Goal: Information Seeking & Learning: Learn about a topic

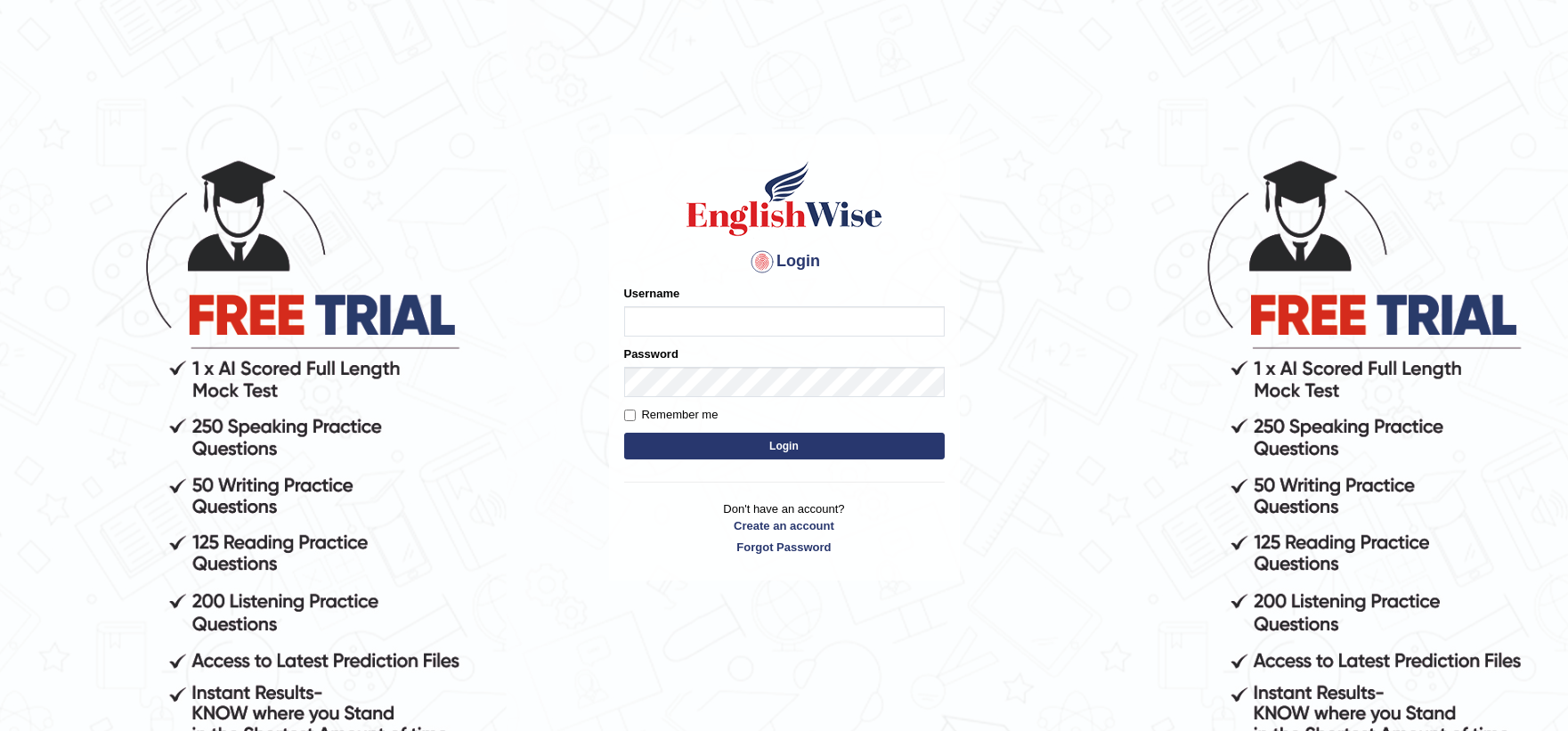
click at [686, 309] on input "Username" at bounding box center [784, 322] width 321 height 30
type input "zohaib44"
click at [687, 410] on label "Remember me" at bounding box center [671, 415] width 95 height 18
click at [636, 410] on input "Remember me" at bounding box center [630, 415] width 12 height 12
checkbox input "true"
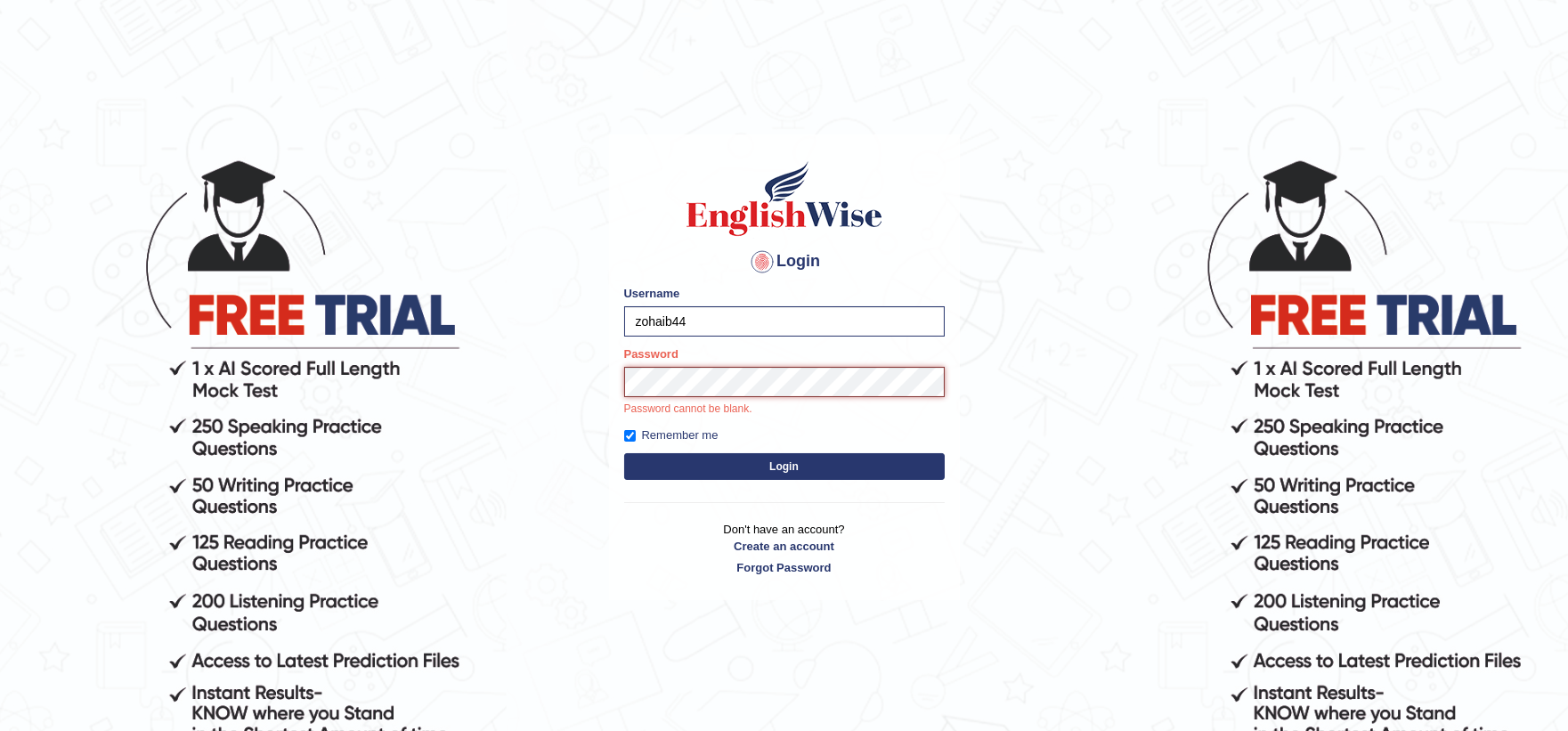
click at [624, 453] on button "Login" at bounding box center [784, 466] width 321 height 27
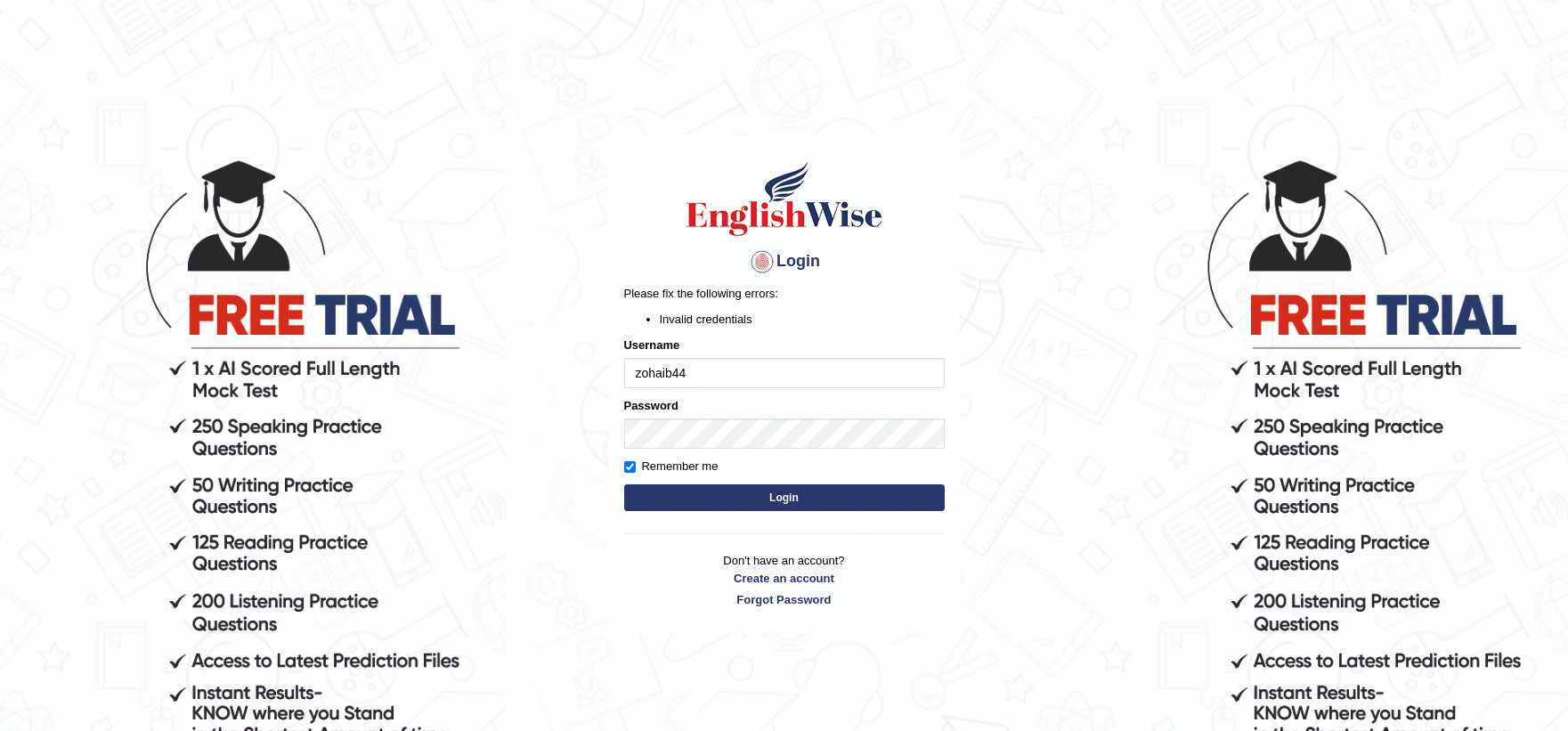
click at [717, 490] on button "Login" at bounding box center [784, 498] width 321 height 27
click at [691, 414] on div "Password" at bounding box center [784, 423] width 321 height 52
click at [707, 490] on button "Login" at bounding box center [784, 498] width 321 height 27
click at [752, 417] on div "Password" at bounding box center [784, 423] width 321 height 52
click at [624, 485] on button "Login" at bounding box center [784, 498] width 321 height 27
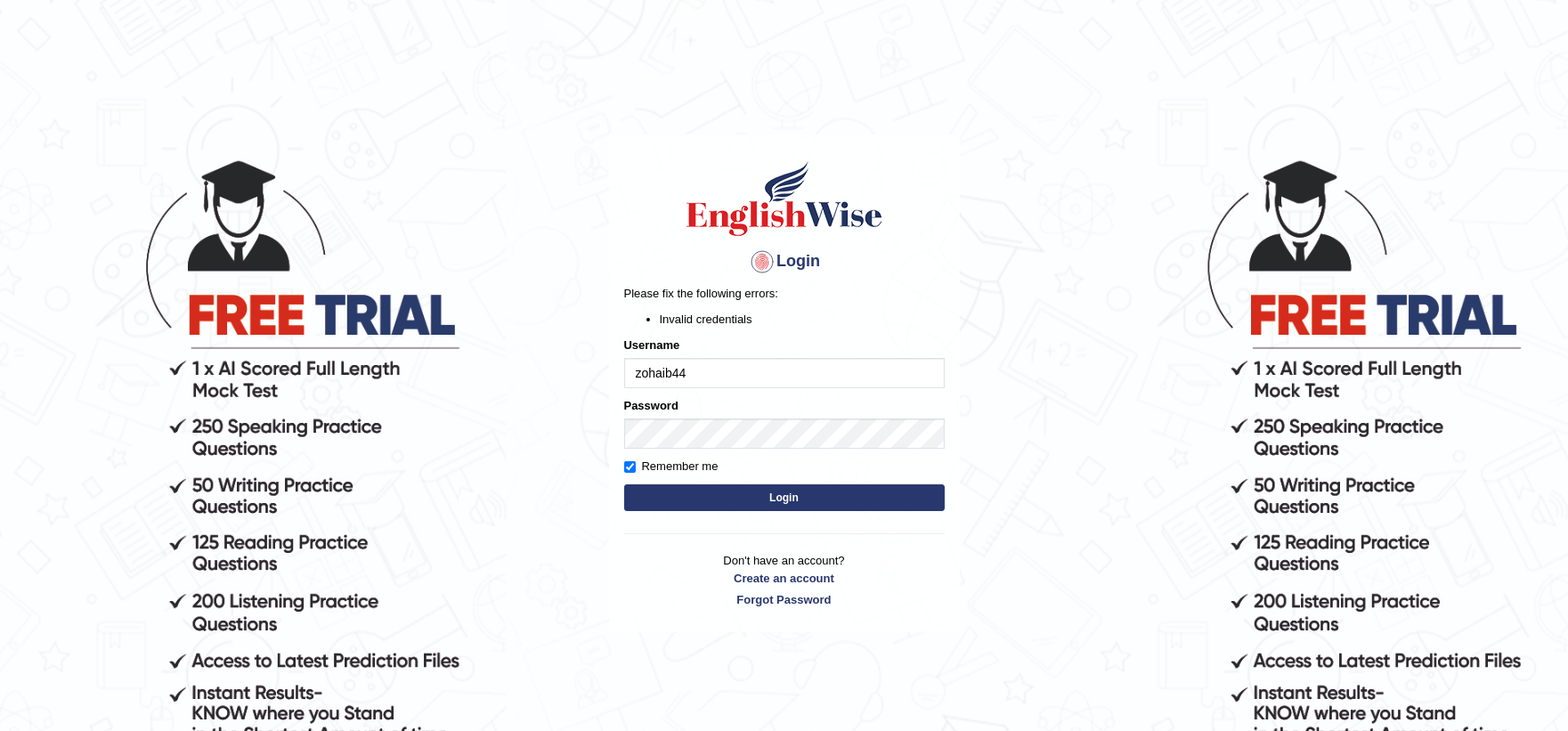
click at [735, 370] on input "zohaib44" at bounding box center [784, 373] width 321 height 30
type input "zohaib44"
drag, startPoint x: 633, startPoint y: 372, endPoint x: 670, endPoint y: 377, distance: 37.3
click at [638, 374] on input "zohaib44" at bounding box center [784, 373] width 321 height 30
click at [695, 416] on div "Password" at bounding box center [784, 423] width 321 height 52
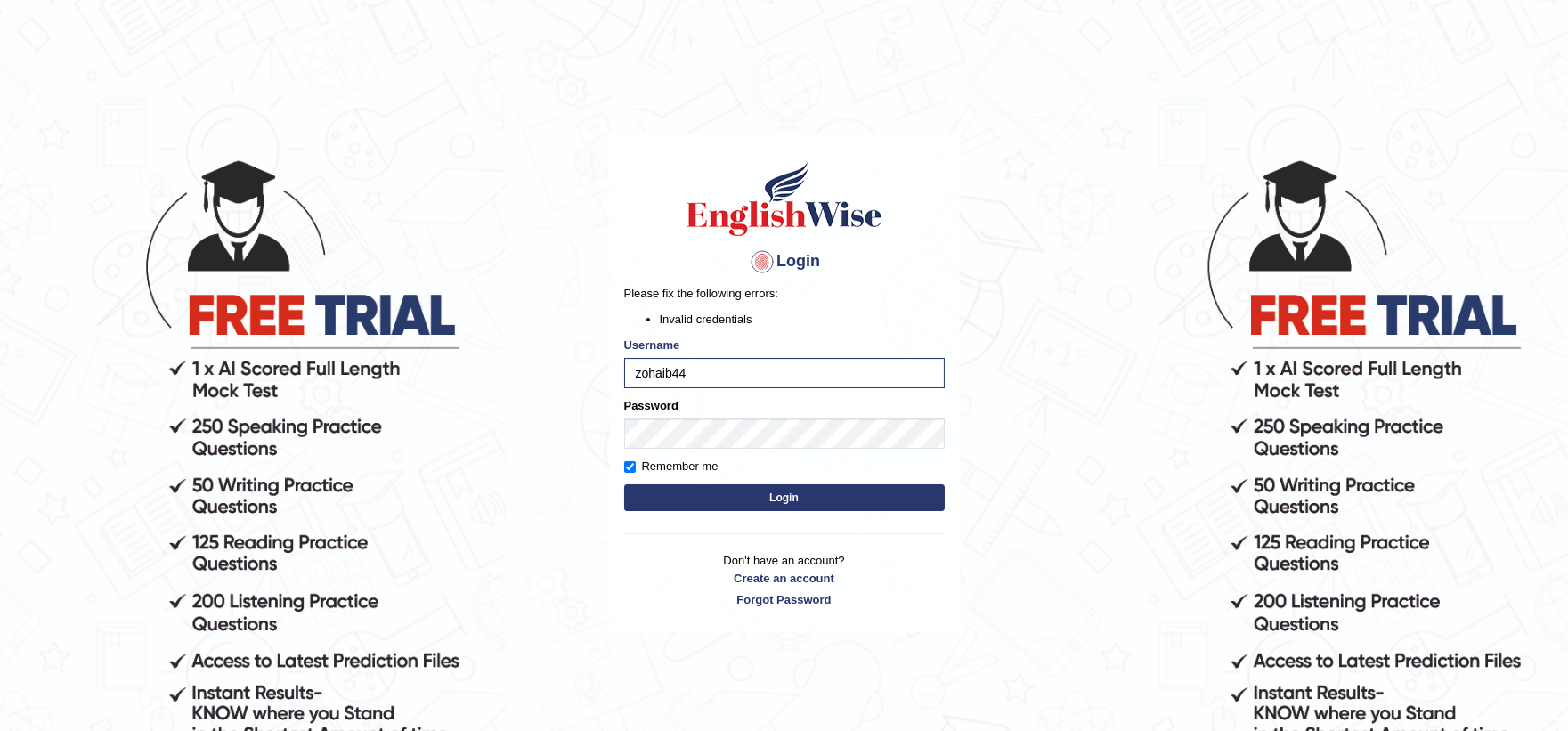
click at [699, 482] on form "Please fix the following errors: Invalid credentials Username zohaib44 Password…" at bounding box center [784, 400] width 321 height 231
click at [699, 486] on button "Login" at bounding box center [784, 498] width 321 height 27
click at [624, 485] on button "Login" at bounding box center [784, 498] width 321 height 27
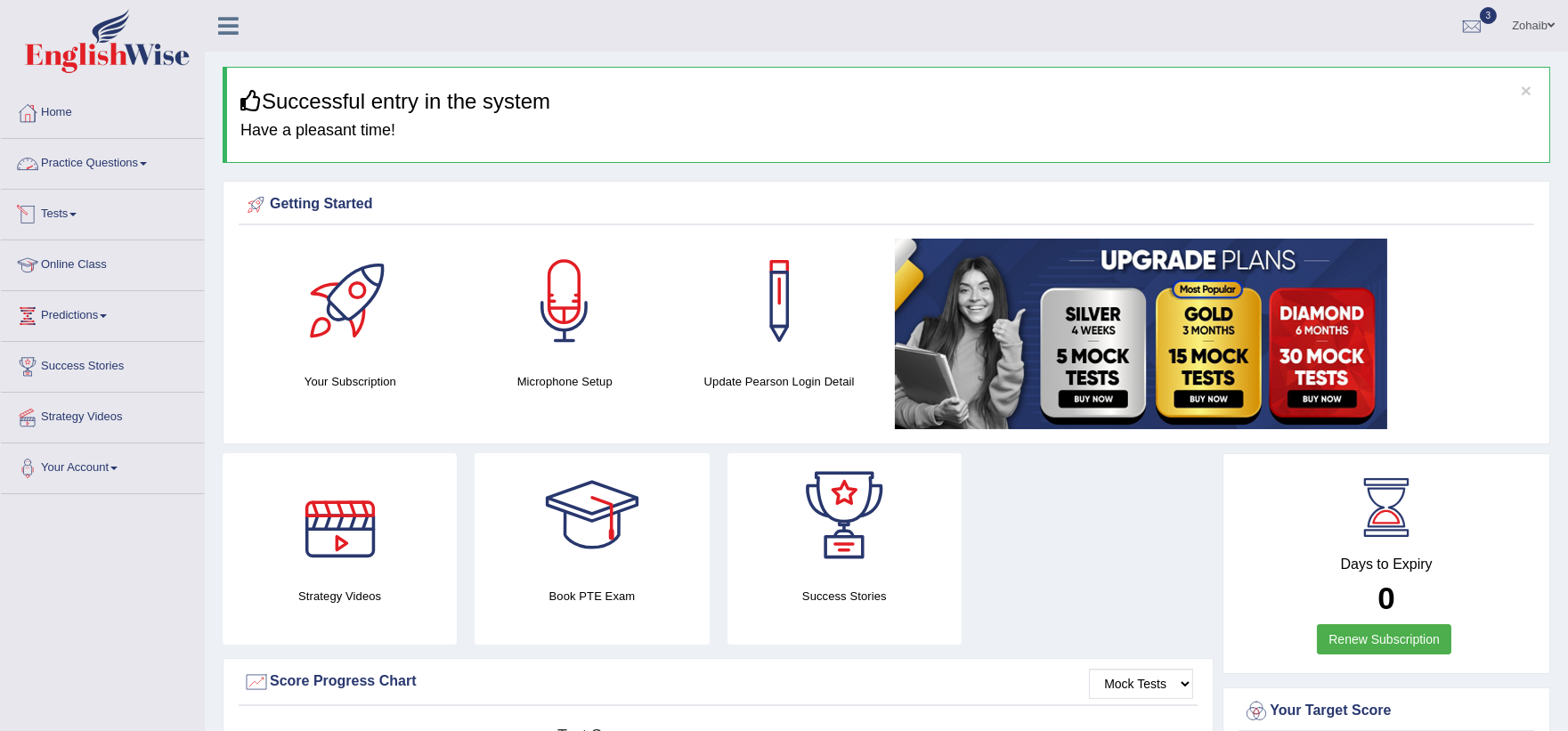
click at [81, 173] on link "Practice Questions" at bounding box center [103, 161] width 203 height 45
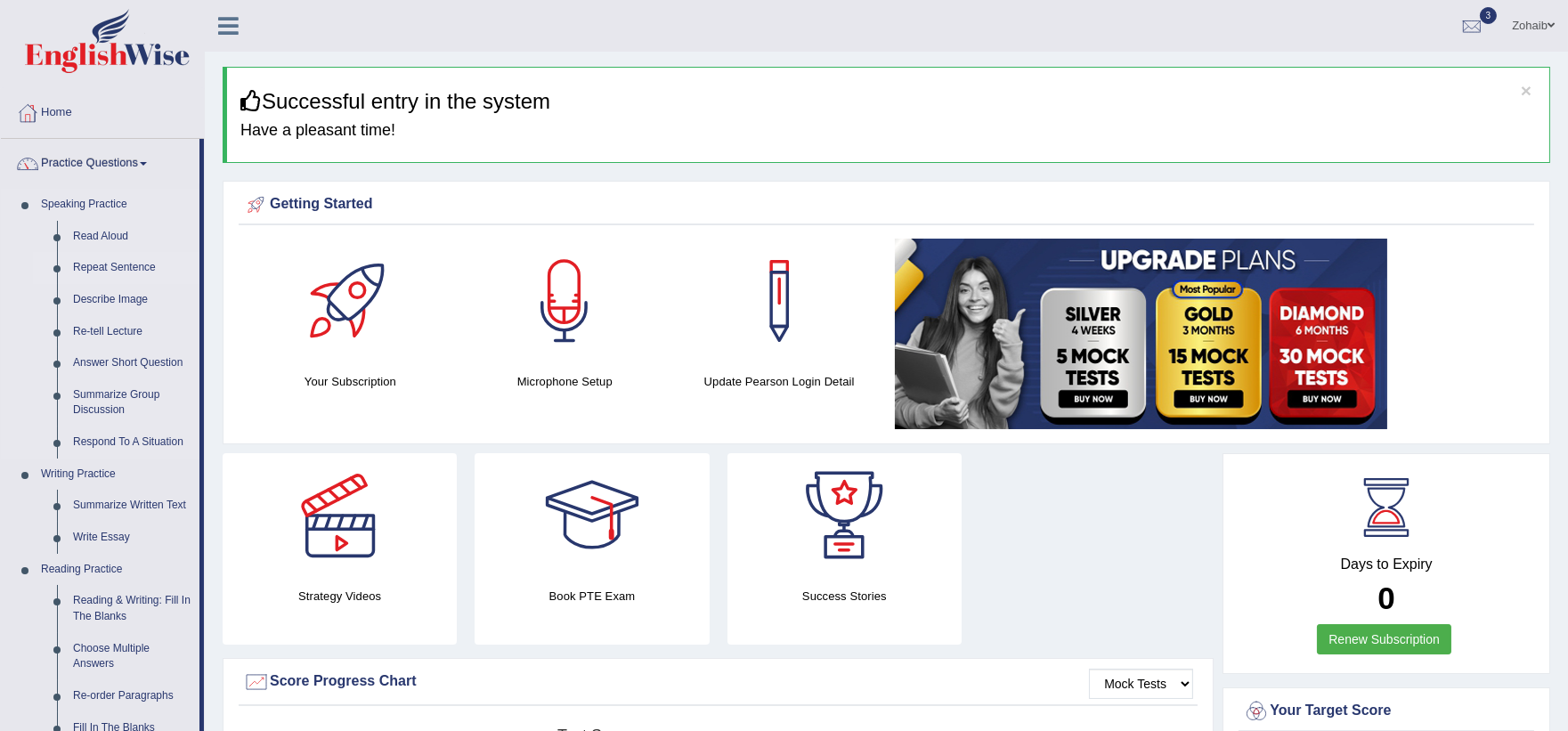
click at [115, 266] on link "Repeat Sentence" at bounding box center [131, 268] width 134 height 32
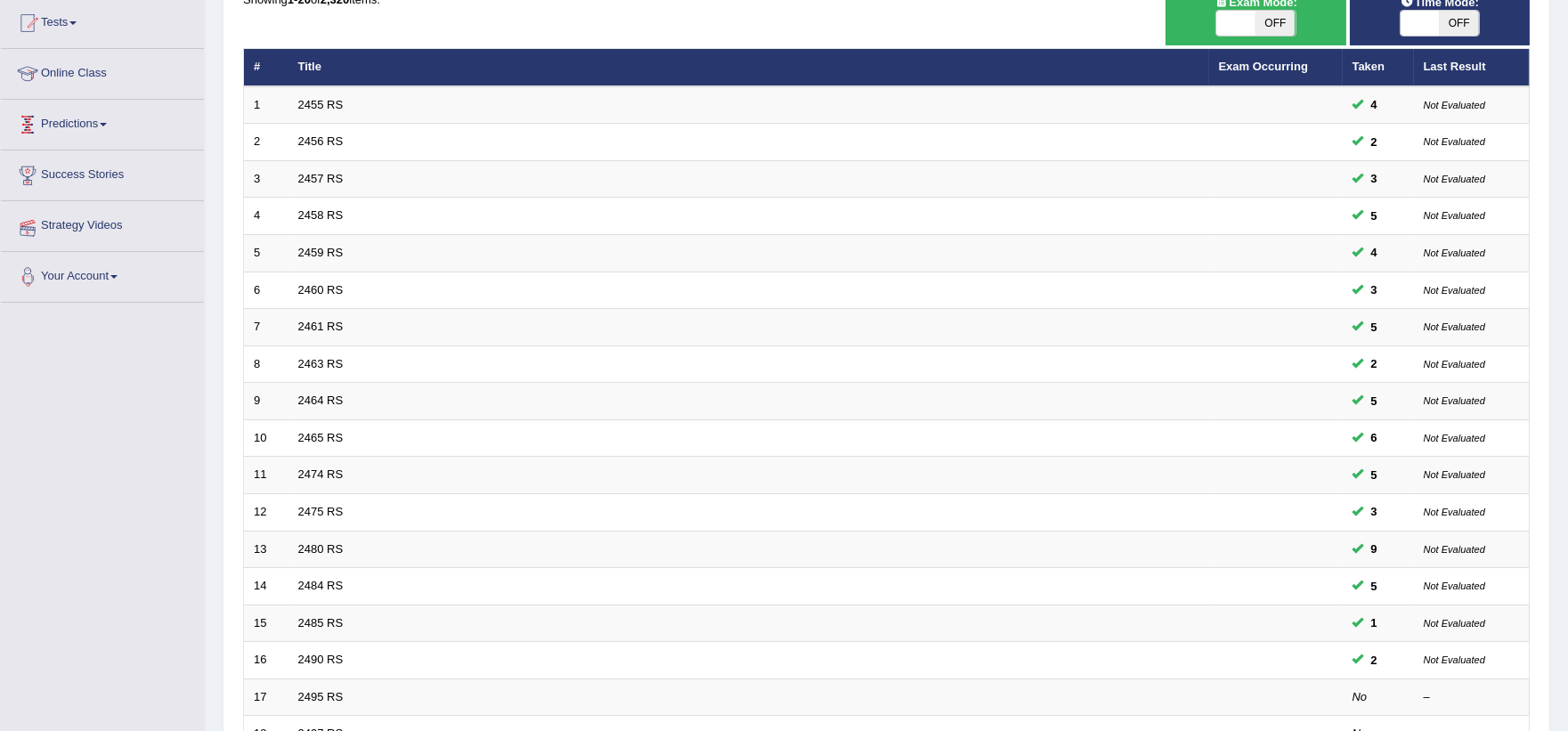
scroll to position [395, 0]
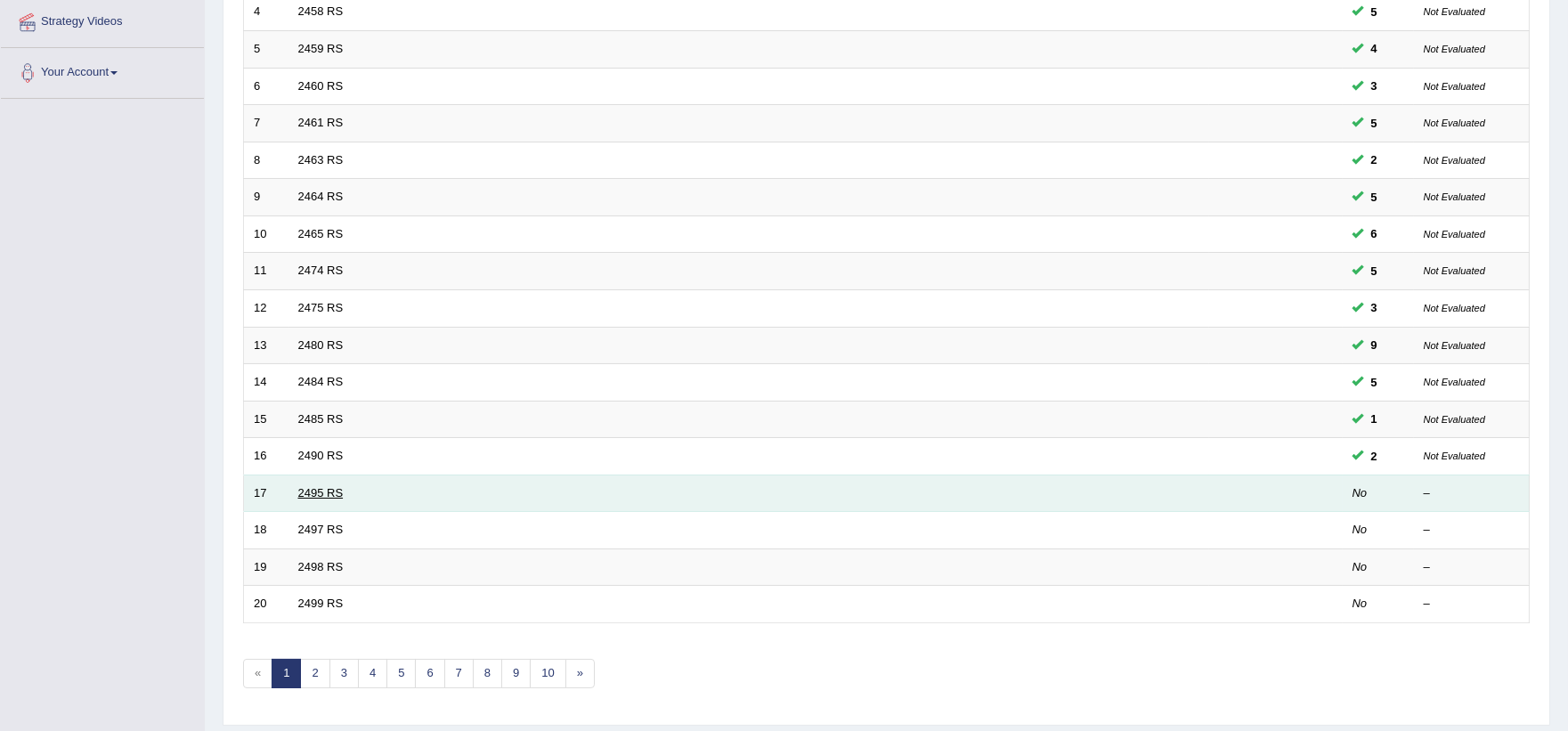
click at [325, 488] on link "2495 RS" at bounding box center [322, 492] width 46 height 13
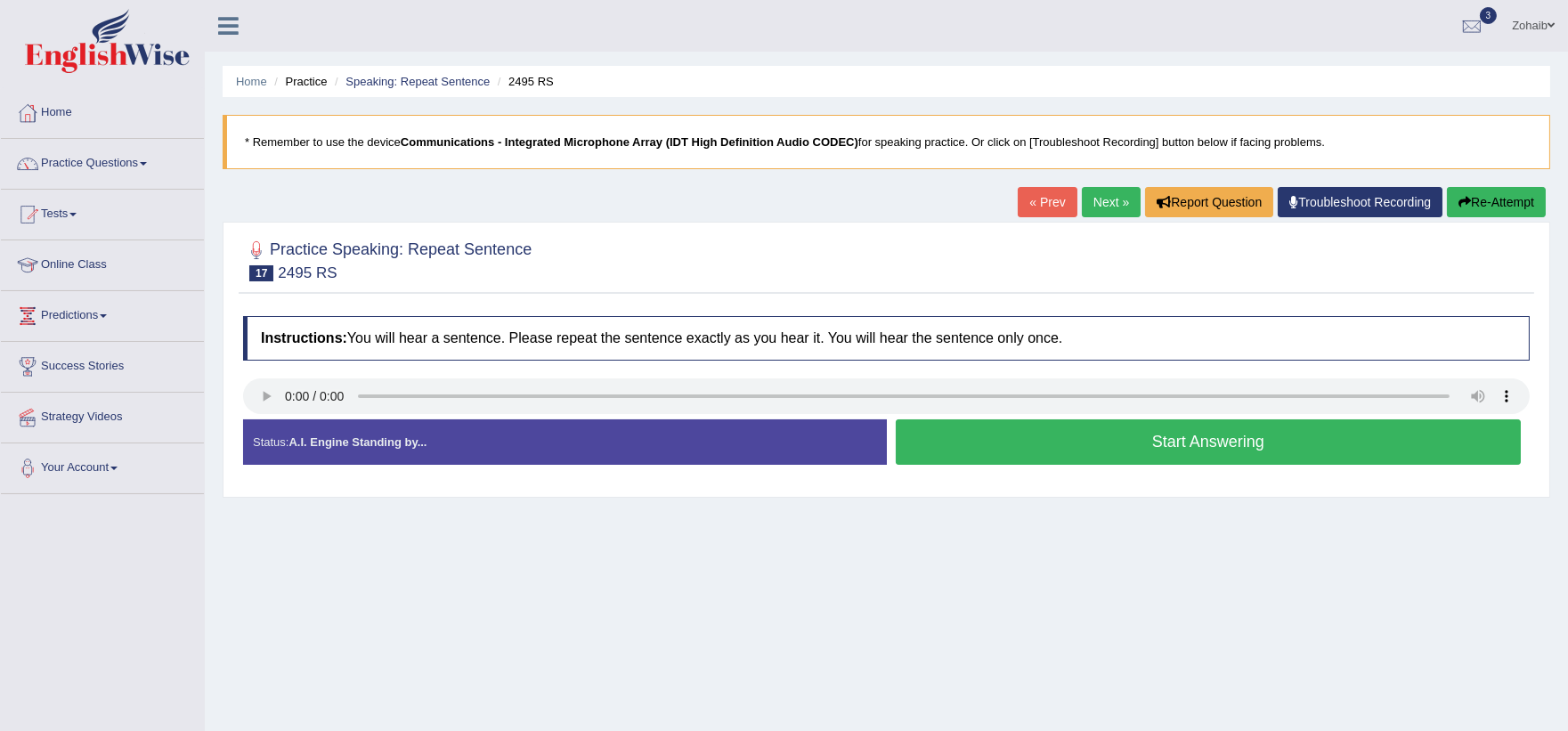
click at [973, 468] on div "Start Answering" at bounding box center [1209, 444] width 644 height 50
click at [975, 445] on button "Start Answering" at bounding box center [1209, 442] width 626 height 46
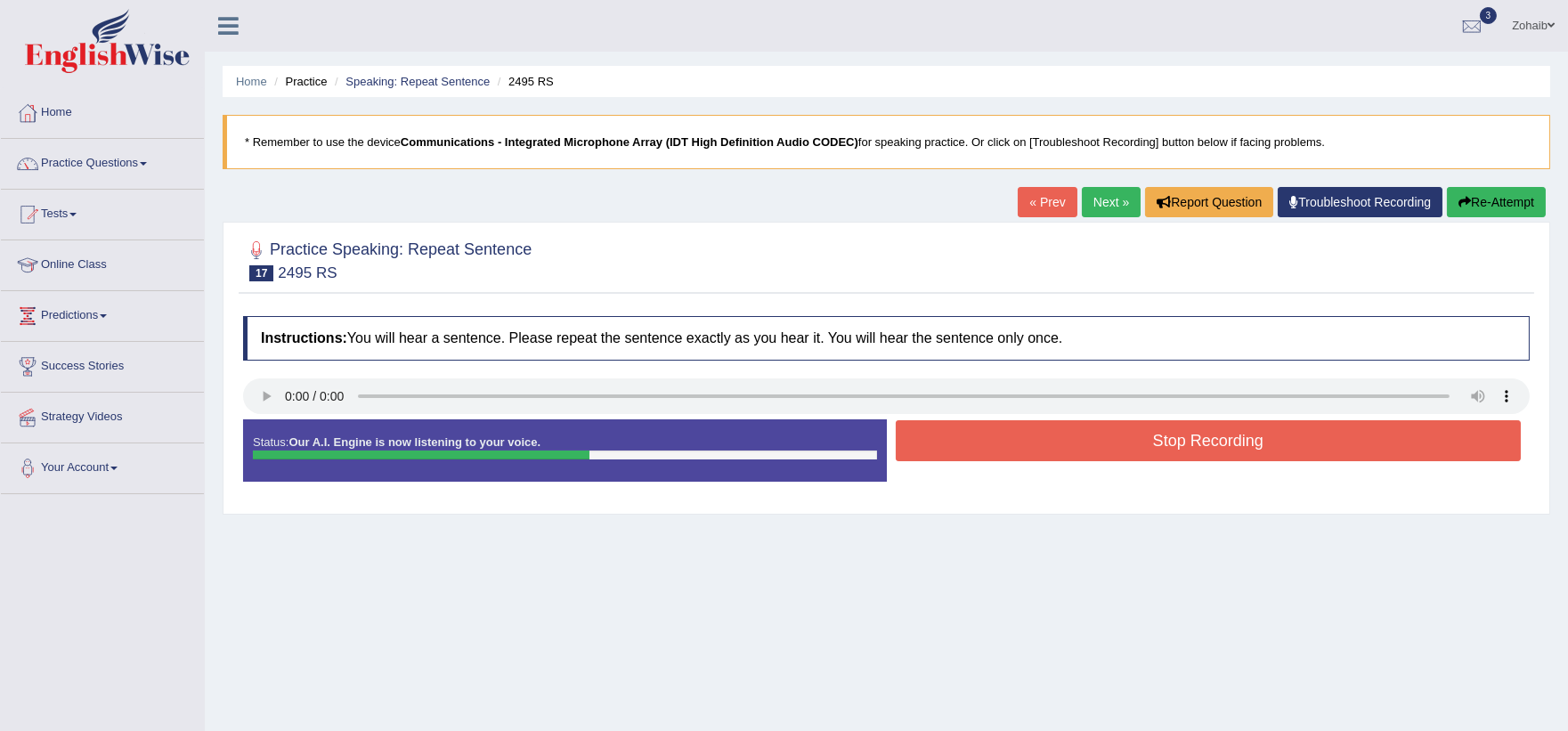
click at [975, 445] on button "Stop Recording" at bounding box center [1209, 440] width 626 height 41
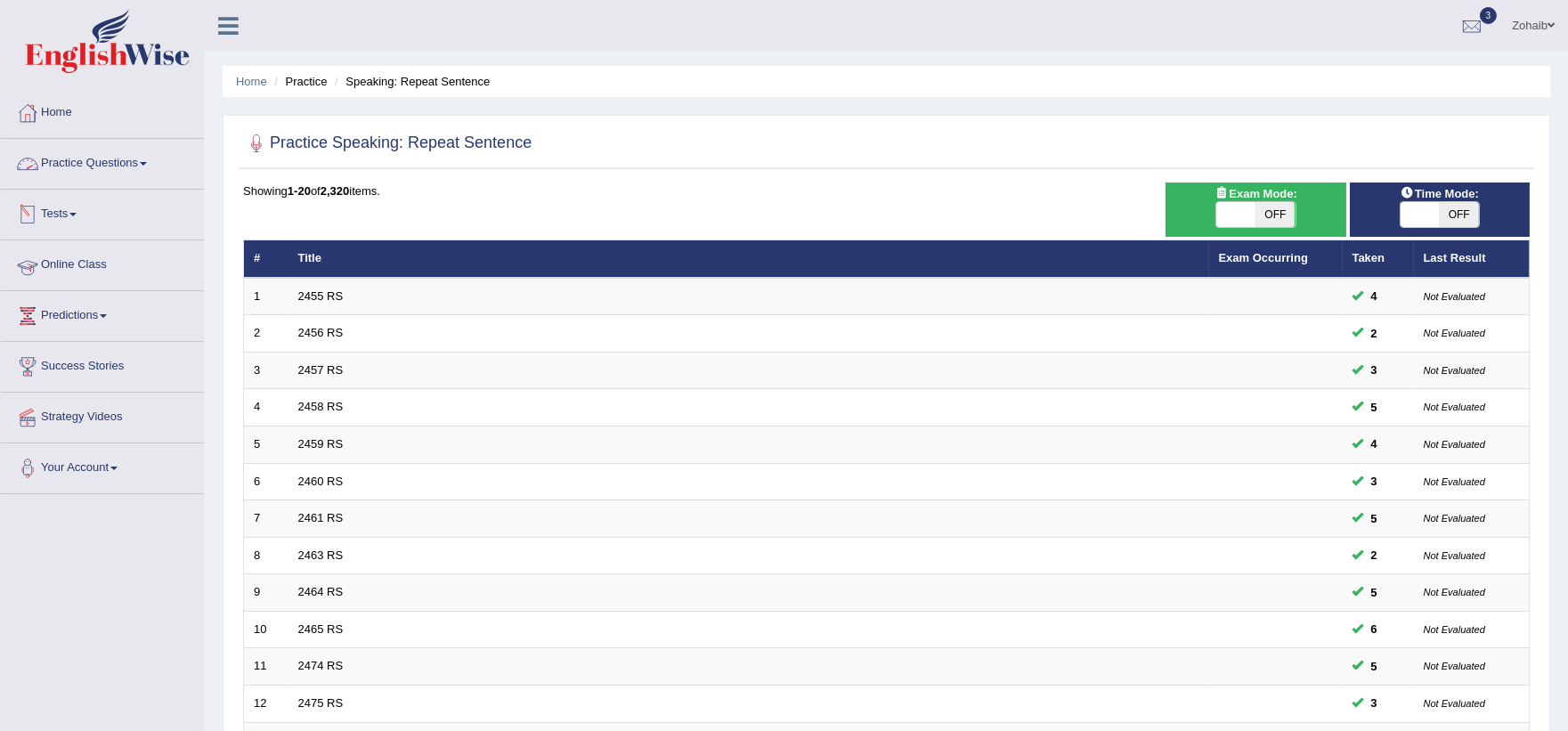
click at [83, 261] on link "Online Class" at bounding box center [103, 262] width 203 height 45
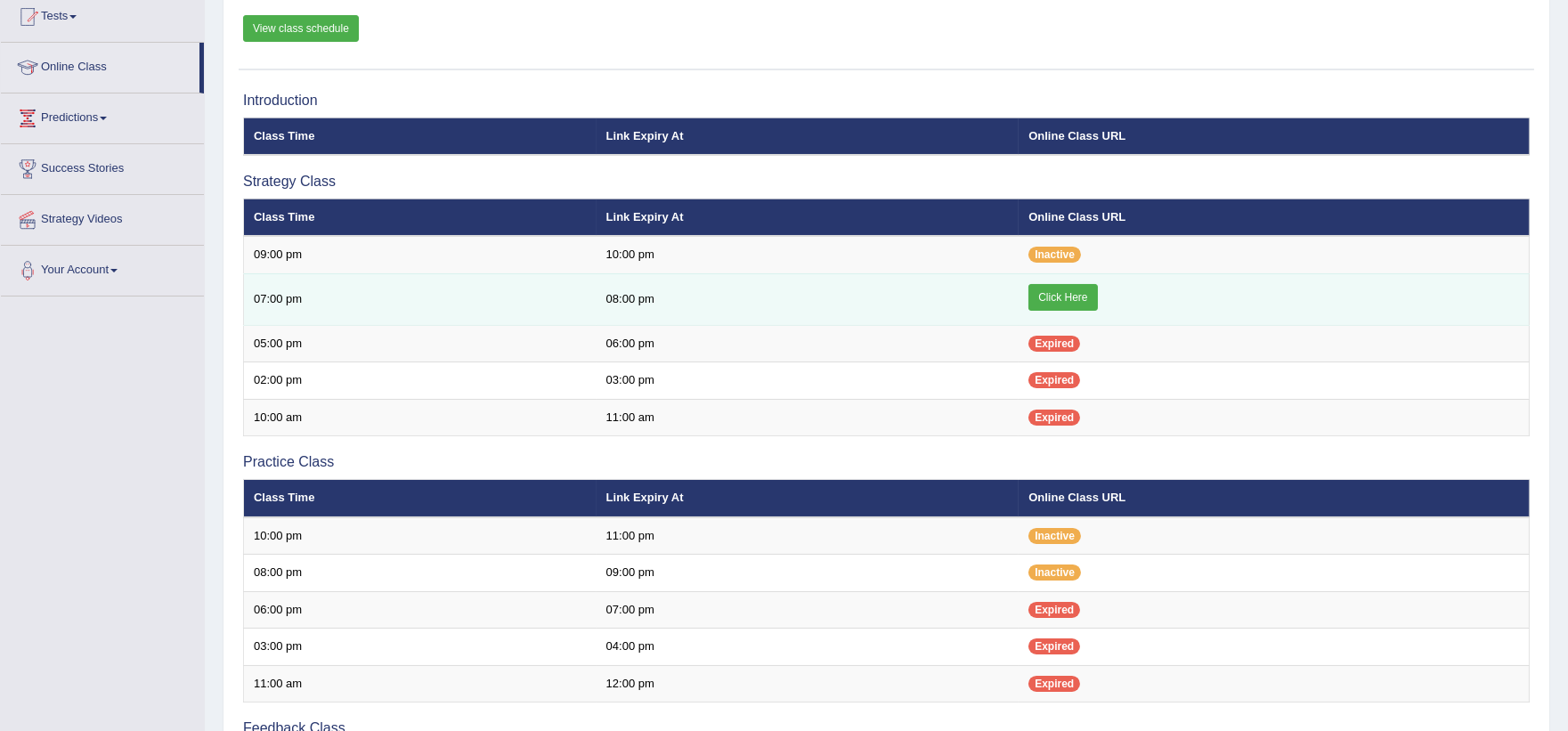
click at [1058, 289] on link "Click Here" at bounding box center [1062, 297] width 69 height 27
click at [1068, 308] on link "Click Here" at bounding box center [1062, 297] width 69 height 27
click at [1065, 285] on link "Click Here" at bounding box center [1062, 297] width 69 height 27
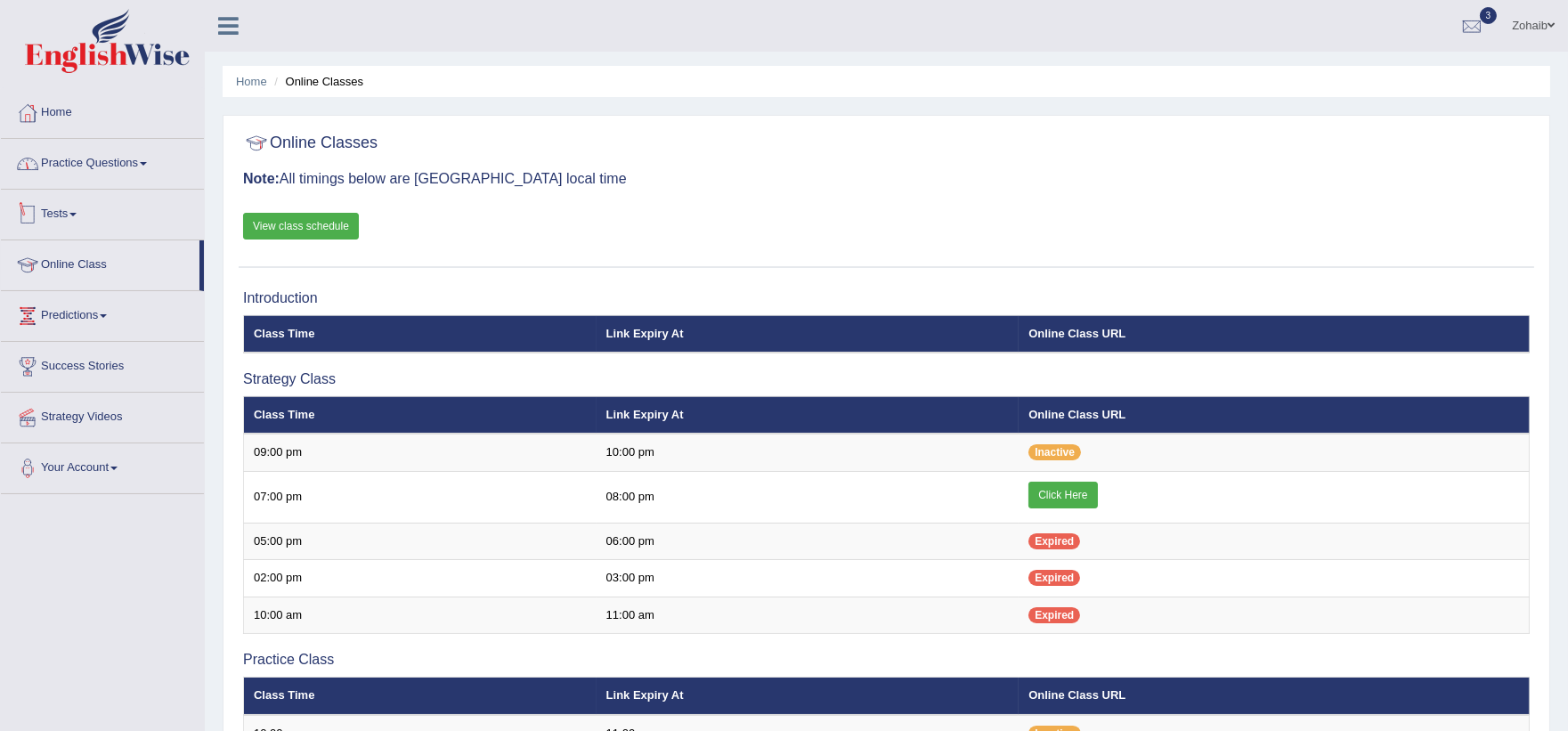
click at [92, 151] on link "Practice Questions" at bounding box center [103, 161] width 203 height 45
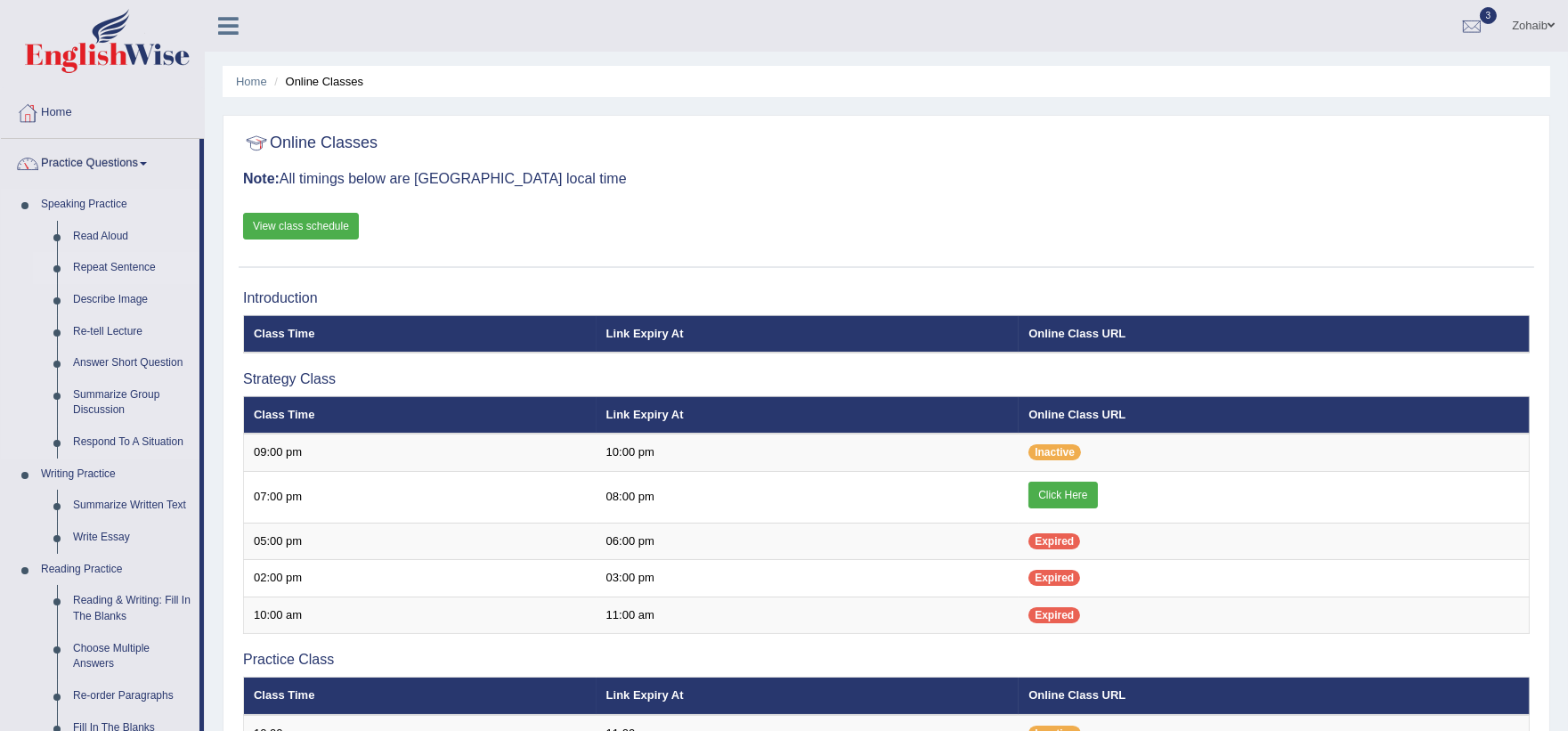
click at [93, 264] on link "Repeat Sentence" at bounding box center [131, 268] width 134 height 32
